Goal: Browse casually

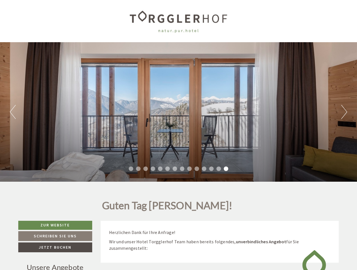
click at [179, 135] on div "Previous Next 1 2 3 4 5 6 7 8 9 10 11 12 13 14" at bounding box center [178, 112] width 357 height 140
click at [13, 112] on button "Previous" at bounding box center [13, 112] width 6 height 14
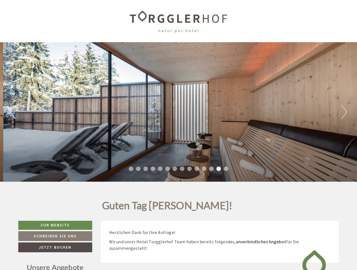
click at [179, 112] on div "Previous Next 1 2 3 4 5 6 7 8 9 10 11 12 13 14" at bounding box center [178, 112] width 357 height 140
click at [344, 112] on button "Next" at bounding box center [344, 112] width 6 height 14
click at [131, 169] on li "1" at bounding box center [131, 169] width 5 height 5
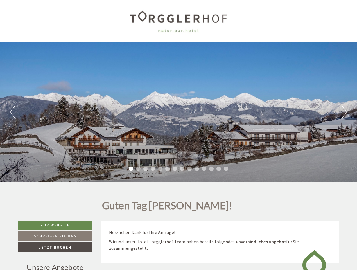
click at [138, 169] on li "2" at bounding box center [138, 169] width 5 height 5
click at [146, 169] on li "3" at bounding box center [145, 169] width 5 height 5
click at [153, 169] on li "4" at bounding box center [153, 169] width 5 height 5
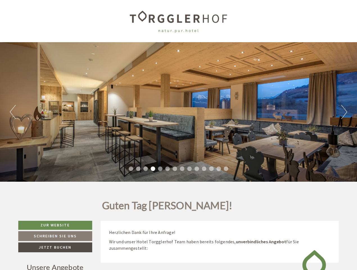
click at [160, 169] on li "5" at bounding box center [160, 169] width 5 height 5
click at [168, 169] on li "6" at bounding box center [167, 169] width 5 height 5
